Goal: Task Accomplishment & Management: Use online tool/utility

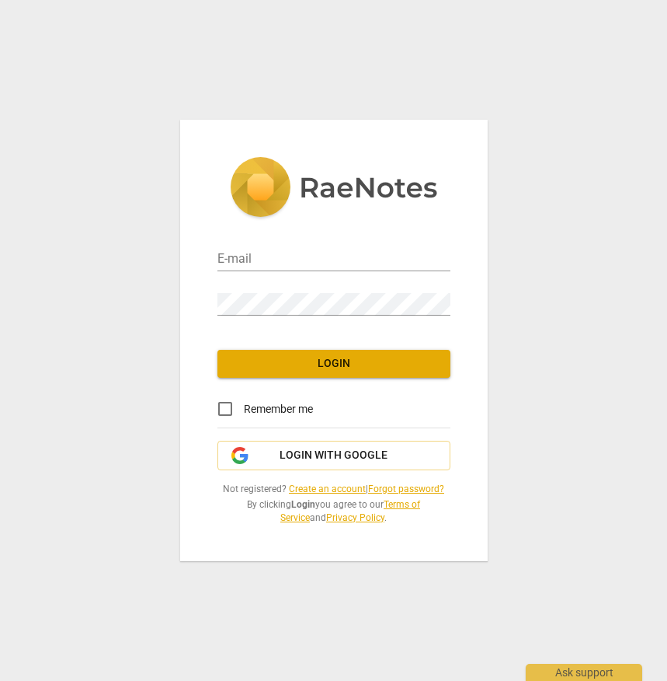
type input "[PERSON_NAME][EMAIL_ADDRESS][DOMAIN_NAME]"
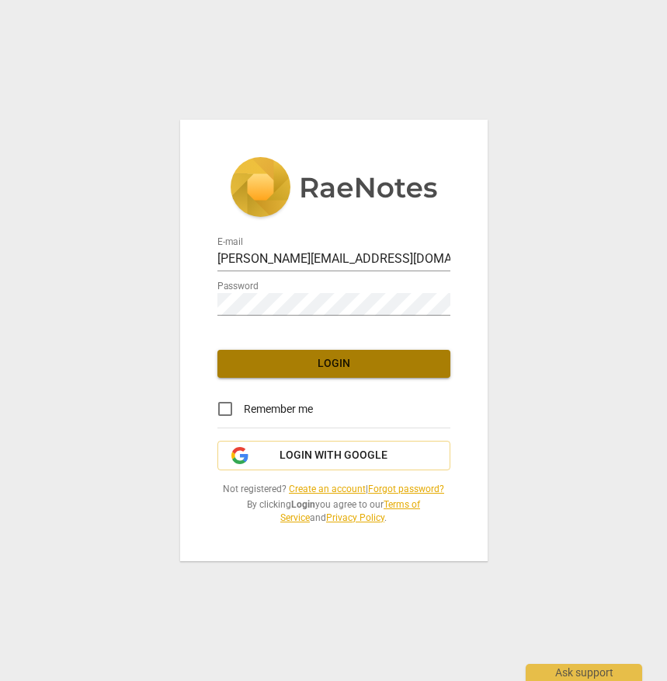
click at [342, 364] on span "Login" at bounding box center [334, 364] width 208 height 16
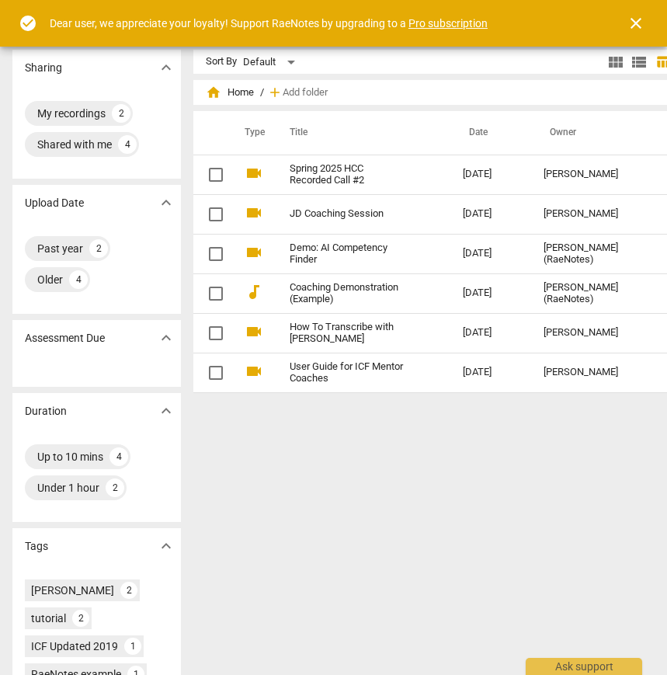
click at [338, 522] on div "Sort By Default view_module view_list table_chart home Home / add Add folder Ty…" at bounding box center [446, 356] width 506 height 613
click at [643, 26] on span "close" at bounding box center [636, 23] width 19 height 19
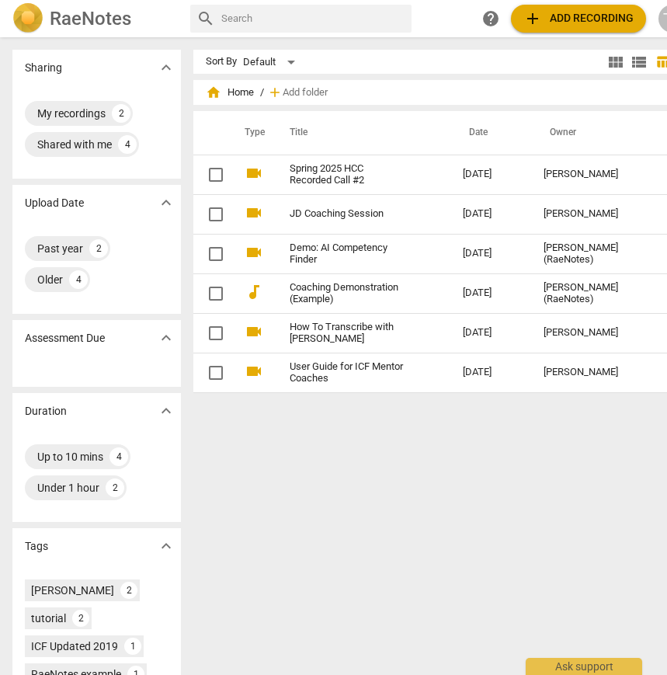
click at [553, 18] on span "add Add recording" at bounding box center [579, 18] width 110 height 19
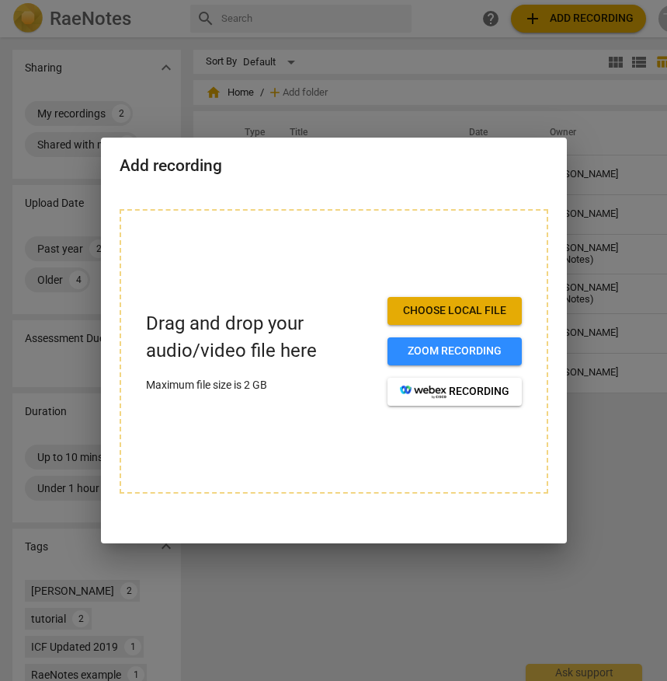
click at [495, 313] on span "Choose local file" at bounding box center [455, 311] width 110 height 16
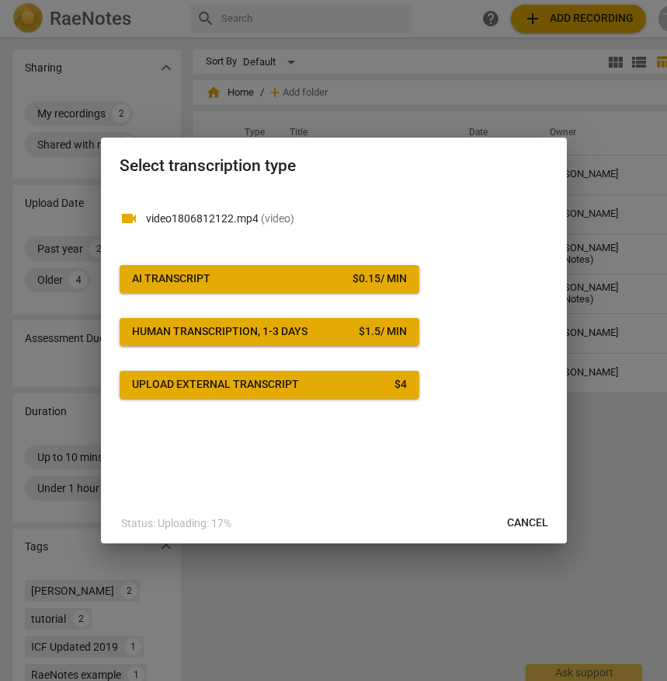
click at [291, 280] on span "AI Transcript $ 0.15 / min" at bounding box center [269, 279] width 275 height 16
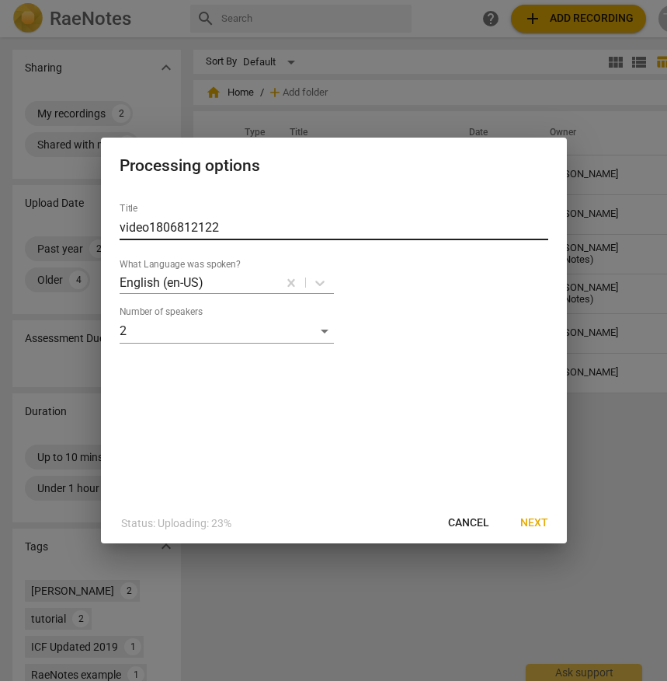
click at [235, 227] on input "video1806812122" at bounding box center [334, 227] width 429 height 25
type input "Mark | [PERSON_NAME]"
click at [537, 515] on span "Next" at bounding box center [535, 523] width 28 height 16
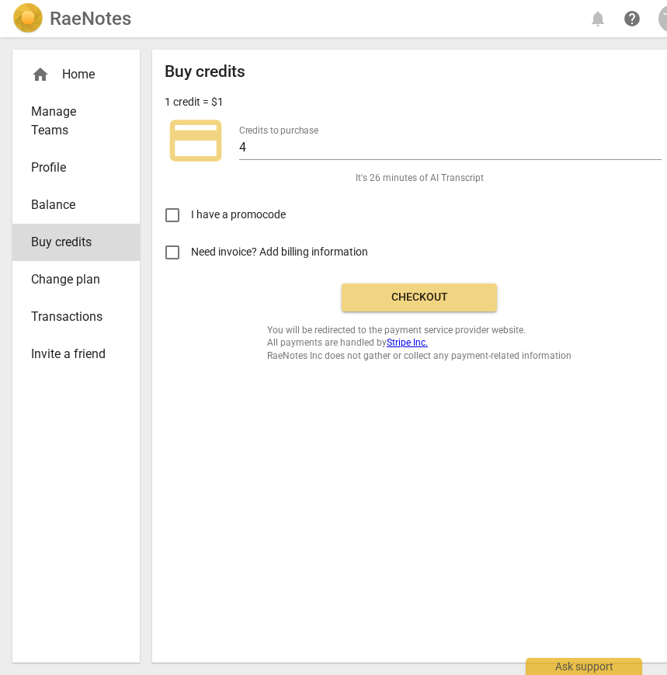
click at [362, 176] on span "It's 26 minutes of AI Transcript" at bounding box center [420, 178] width 128 height 13
click at [585, 205] on div "I have a promocode" at bounding box center [420, 209] width 510 height 49
click at [405, 294] on span "Checkout" at bounding box center [419, 298] width 131 height 16
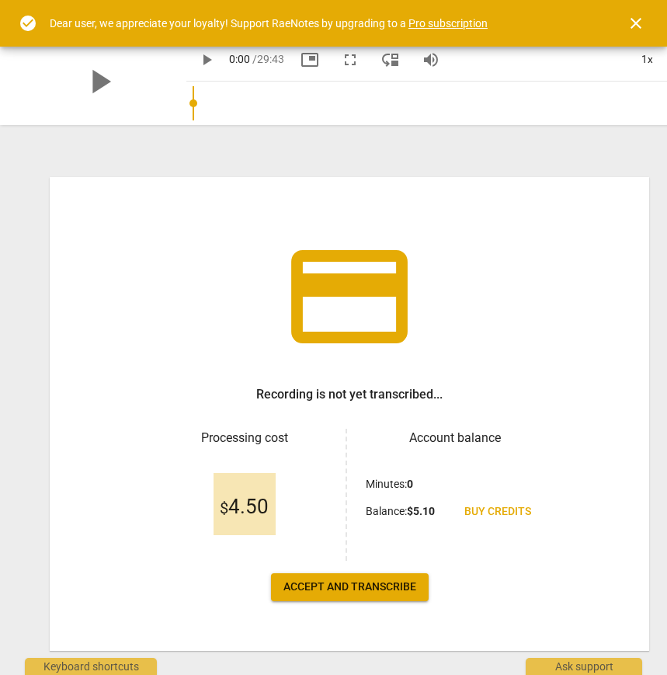
click at [350, 587] on span "Accept and transcribe" at bounding box center [350, 588] width 133 height 16
